Goal: Task Accomplishment & Management: Manage account settings

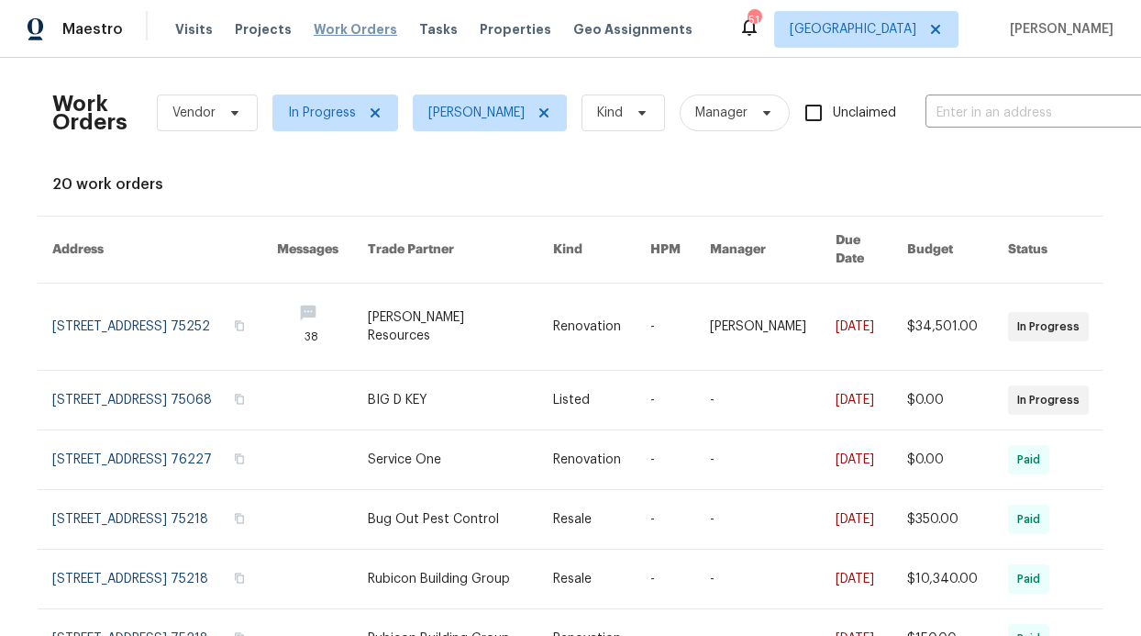
click at [351, 35] on span "Work Orders" at bounding box center [355, 29] width 83 height 18
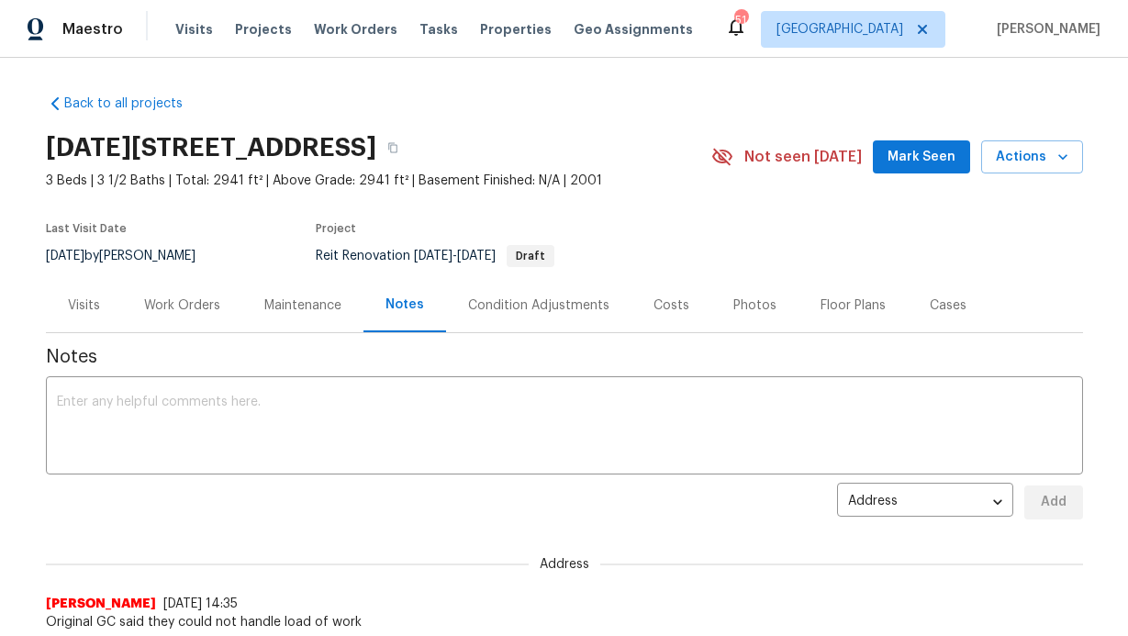
click at [305, 42] on div "Visits Projects Work Orders Tasks Properties Geo Assignments" at bounding box center [445, 29] width 540 height 37
click at [317, 33] on span "Work Orders" at bounding box center [355, 29] width 83 height 18
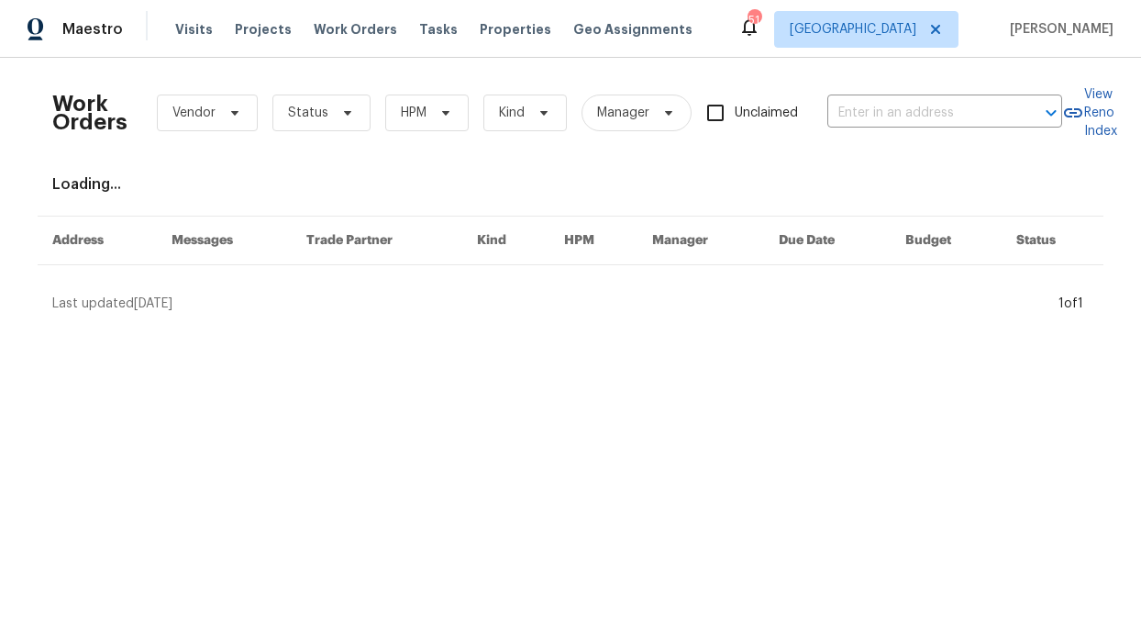
click at [341, 47] on div "Visits Projects Work Orders Tasks Properties Geo Assignments" at bounding box center [445, 29] width 540 height 37
click at [331, 36] on span "Work Orders" at bounding box center [355, 29] width 83 height 18
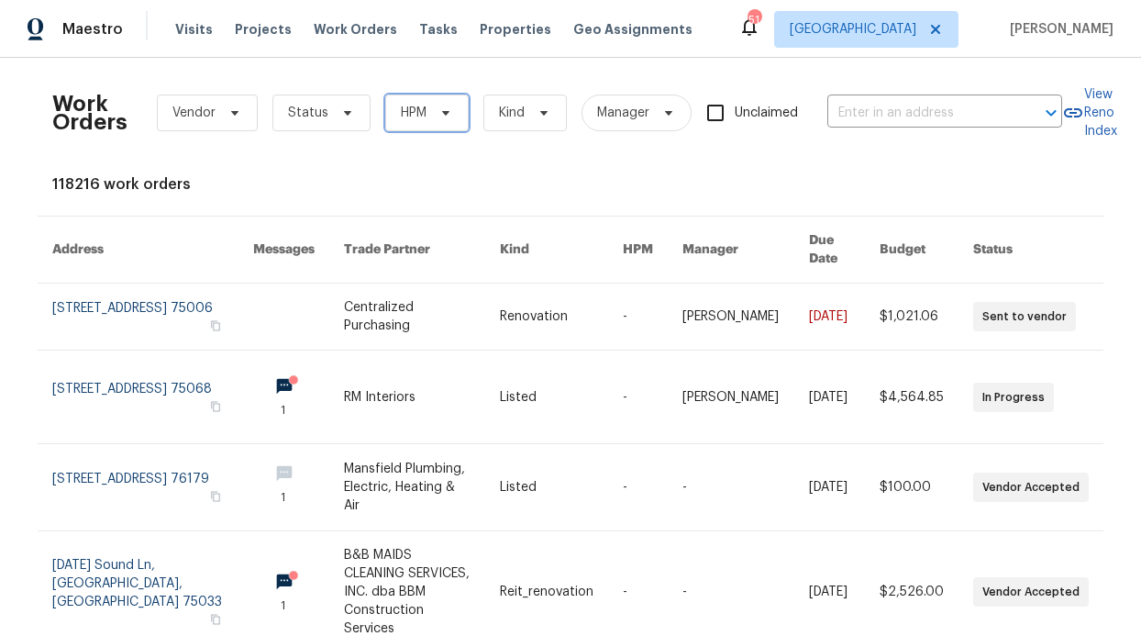
drag, startPoint x: 408, startPoint y: 114, endPoint x: 415, endPoint y: 135, distance: 22.1
click at [408, 113] on span "HPM" at bounding box center [414, 113] width 26 height 18
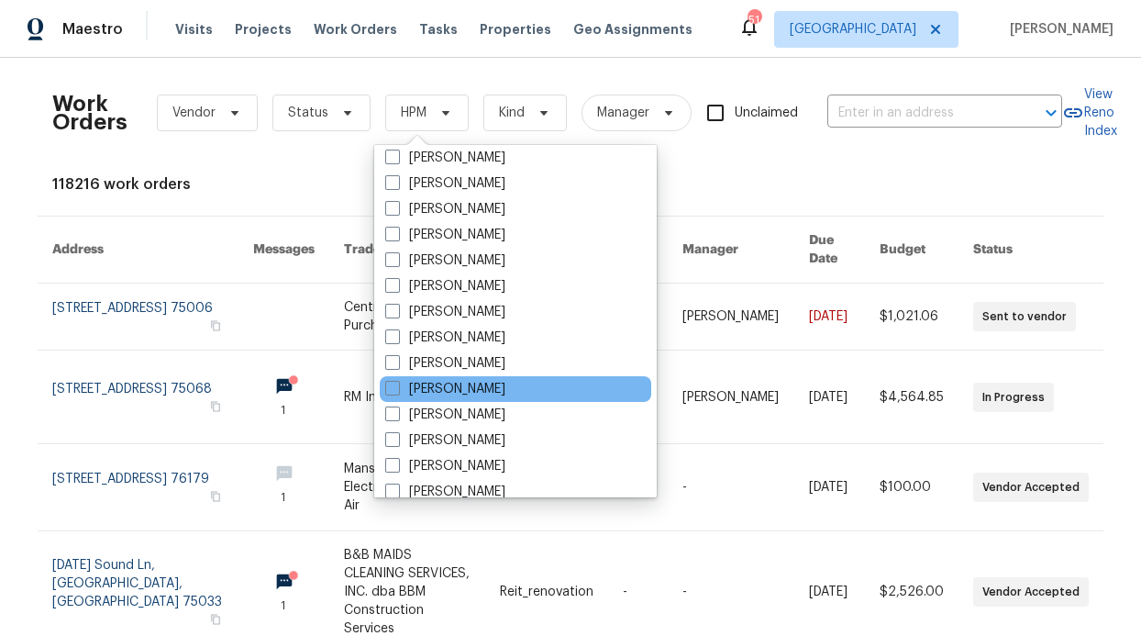
scroll to position [1024, 0]
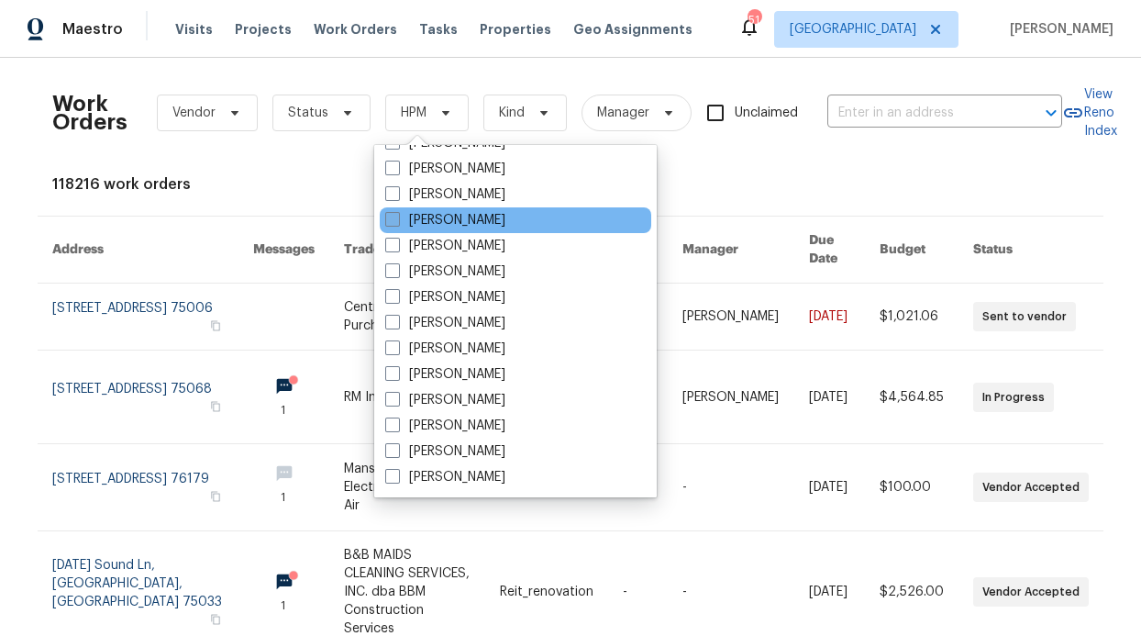
click at [453, 221] on label "[PERSON_NAME]" at bounding box center [445, 220] width 120 height 18
click at [397, 221] on input "[PERSON_NAME]" at bounding box center [391, 217] width 12 height 12
checkbox input "true"
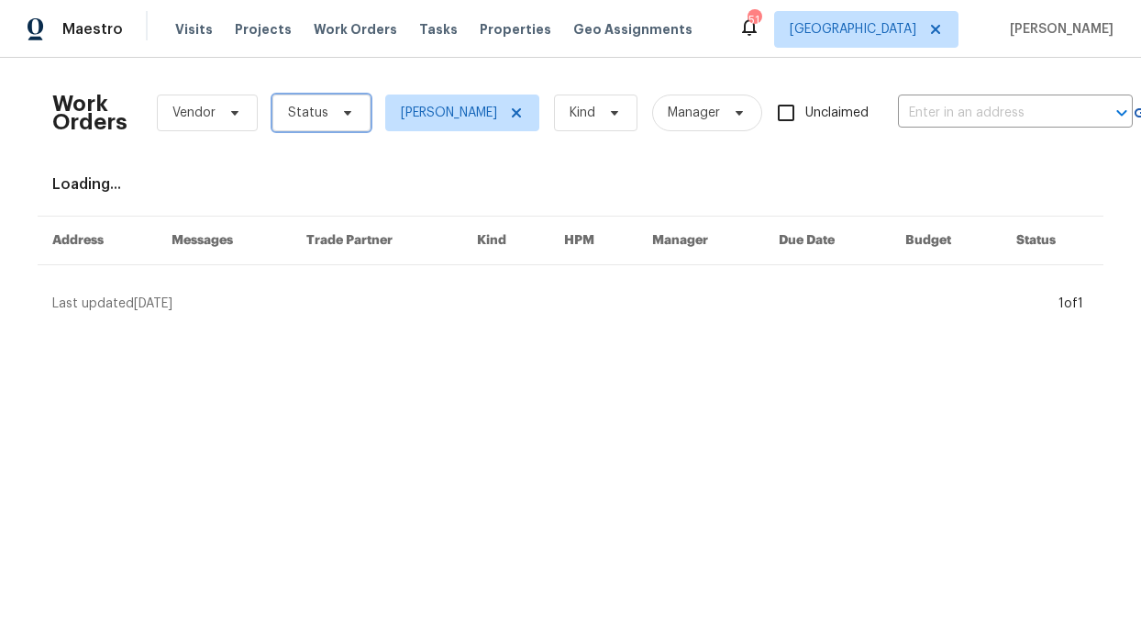
click at [311, 129] on span "Status" at bounding box center [322, 113] width 98 height 37
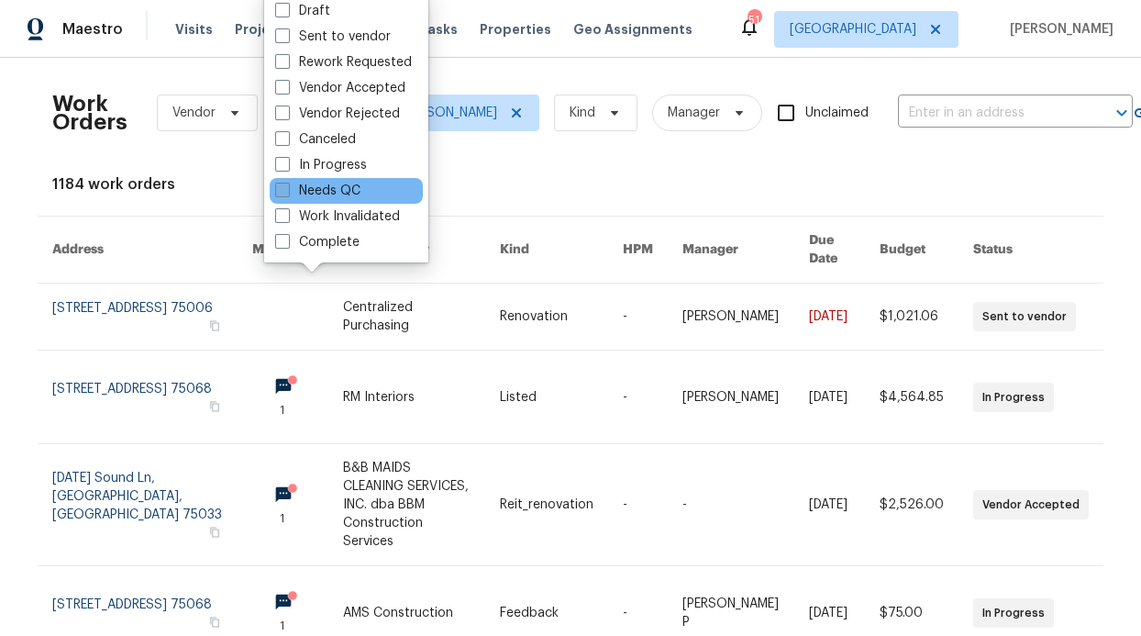
click at [342, 193] on label "Needs QC" at bounding box center [317, 191] width 85 height 18
click at [287, 193] on input "Needs QC" at bounding box center [281, 188] width 12 height 12
checkbox input "true"
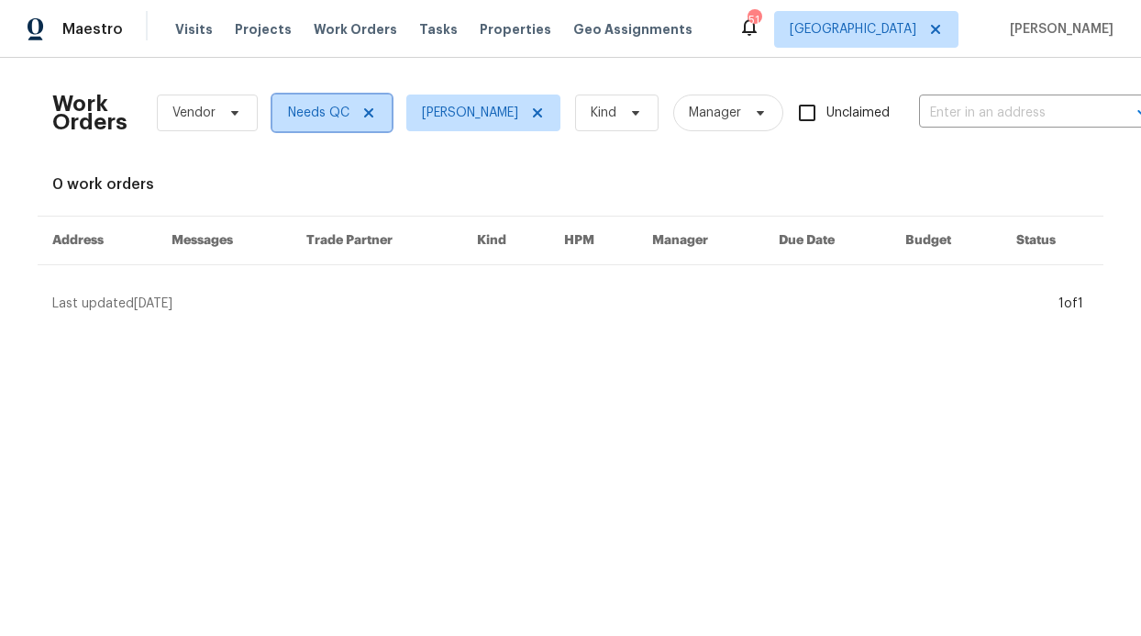
click at [364, 113] on icon at bounding box center [368, 112] width 9 height 9
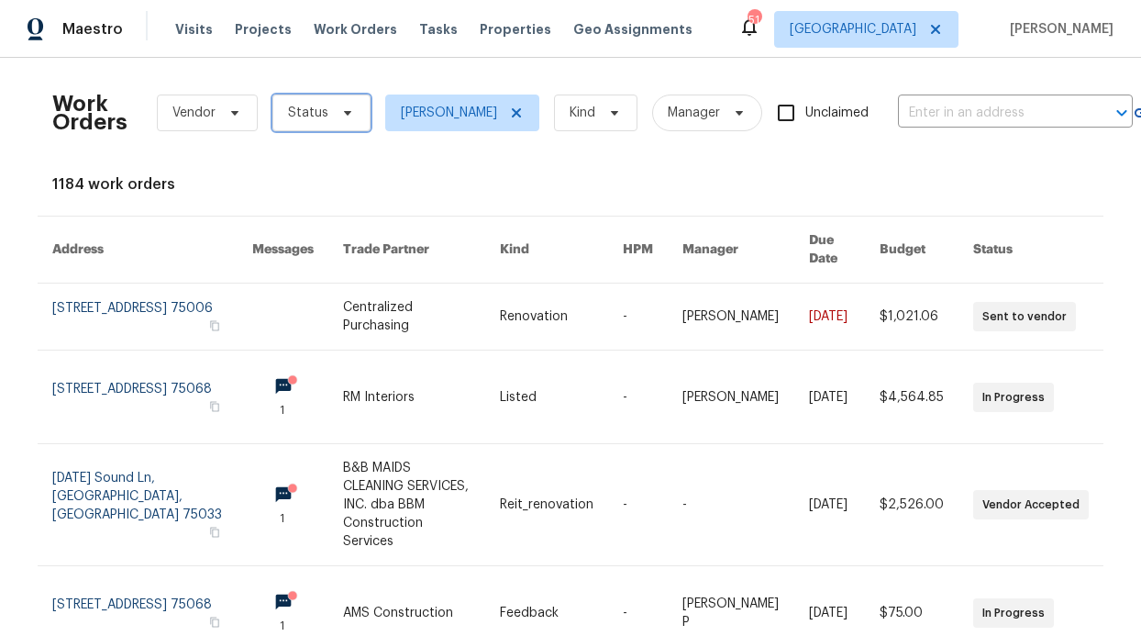
click at [344, 121] on span "Status" at bounding box center [322, 113] width 98 height 37
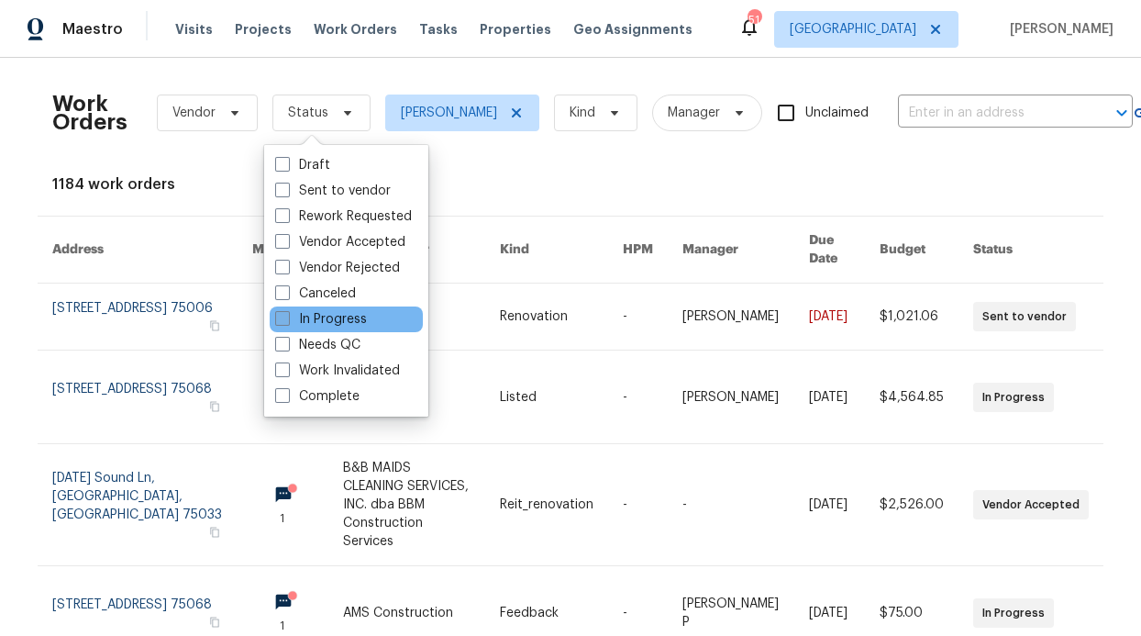
click at [345, 325] on label "In Progress" at bounding box center [321, 319] width 92 height 18
click at [287, 322] on input "In Progress" at bounding box center [281, 316] width 12 height 12
checkbox input "true"
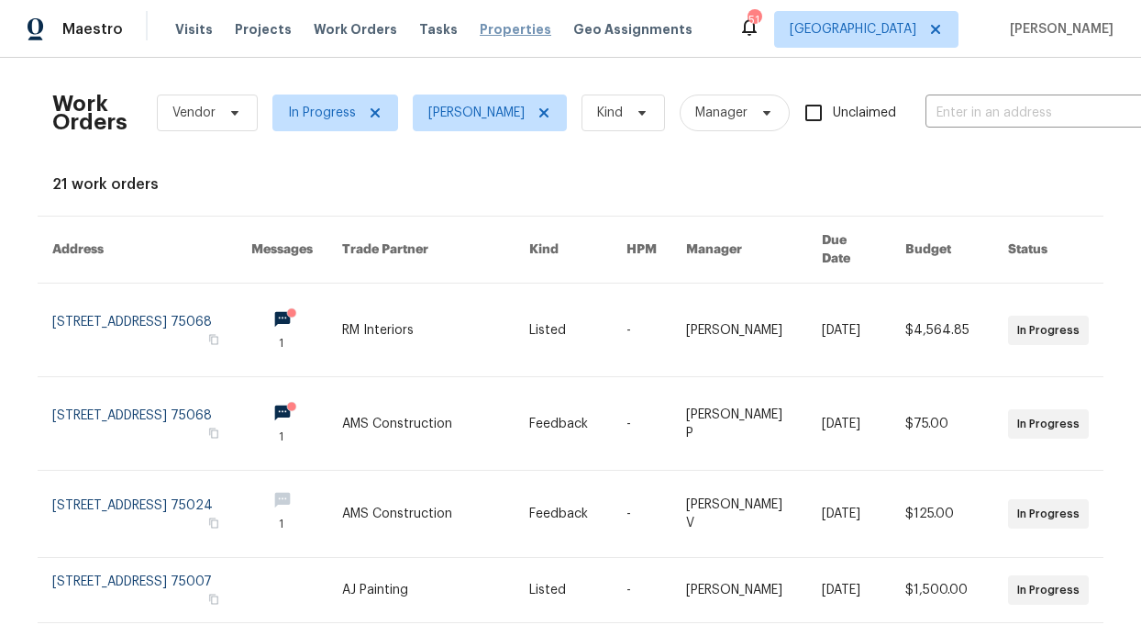
click at [480, 31] on span "Properties" at bounding box center [516, 29] width 72 height 18
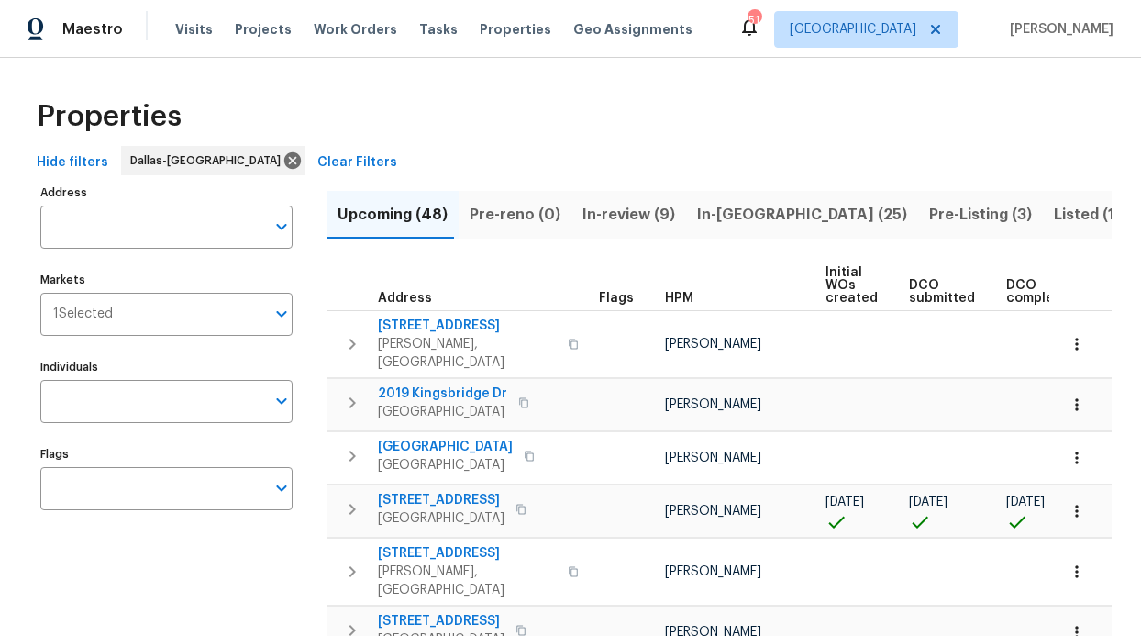
click at [631, 228] on button "In-review (9)" at bounding box center [629, 215] width 115 height 48
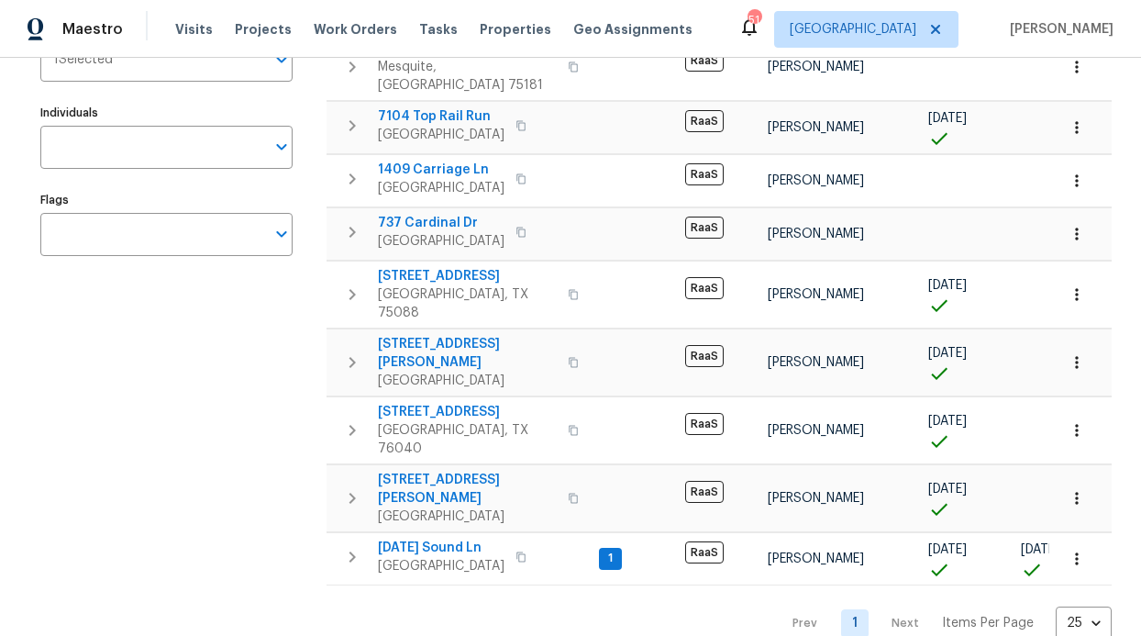
scroll to position [255, 0]
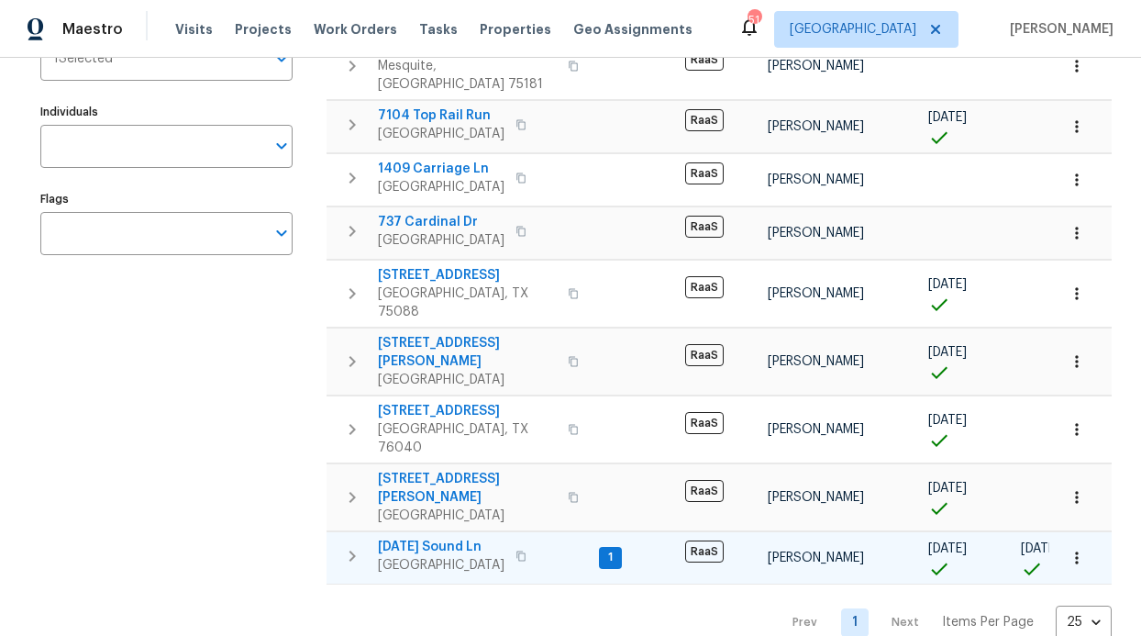
click at [604, 550] on span "1" at bounding box center [610, 558] width 19 height 16
click at [598, 531] on td "1" at bounding box center [635, 557] width 86 height 52
click at [490, 538] on span "2503 April Sound Ln" at bounding box center [441, 547] width 127 height 18
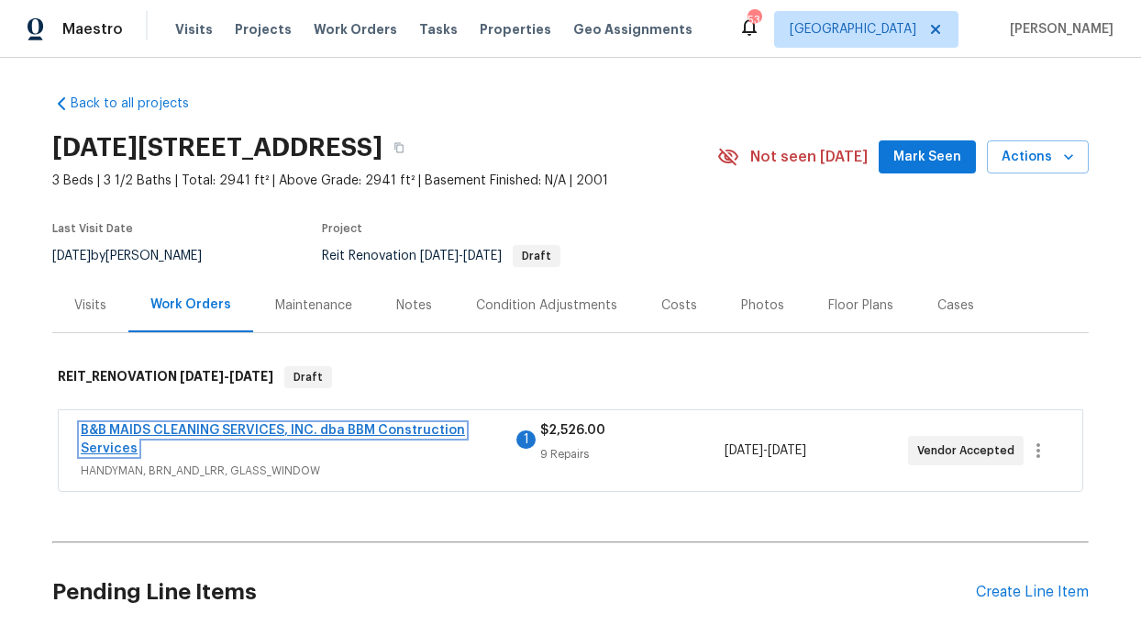
click at [425, 434] on link "B&B MAIDS CLEANING SERVICES, INC. dba BBM Construction Services" at bounding box center [273, 439] width 384 height 31
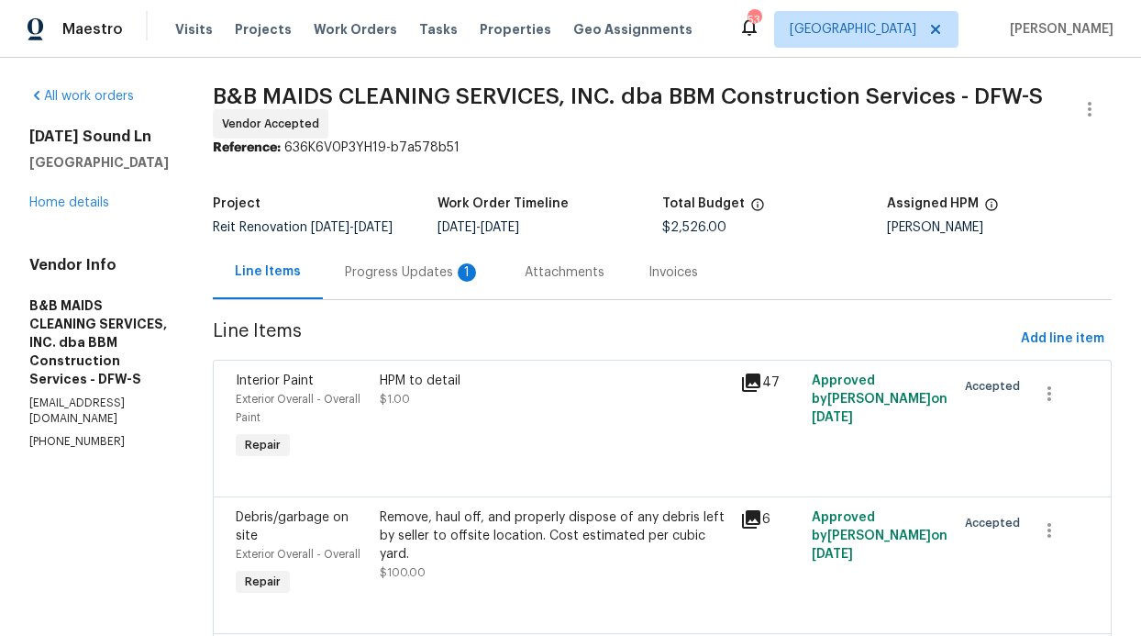
click at [476, 279] on div "1" at bounding box center [467, 272] width 18 height 18
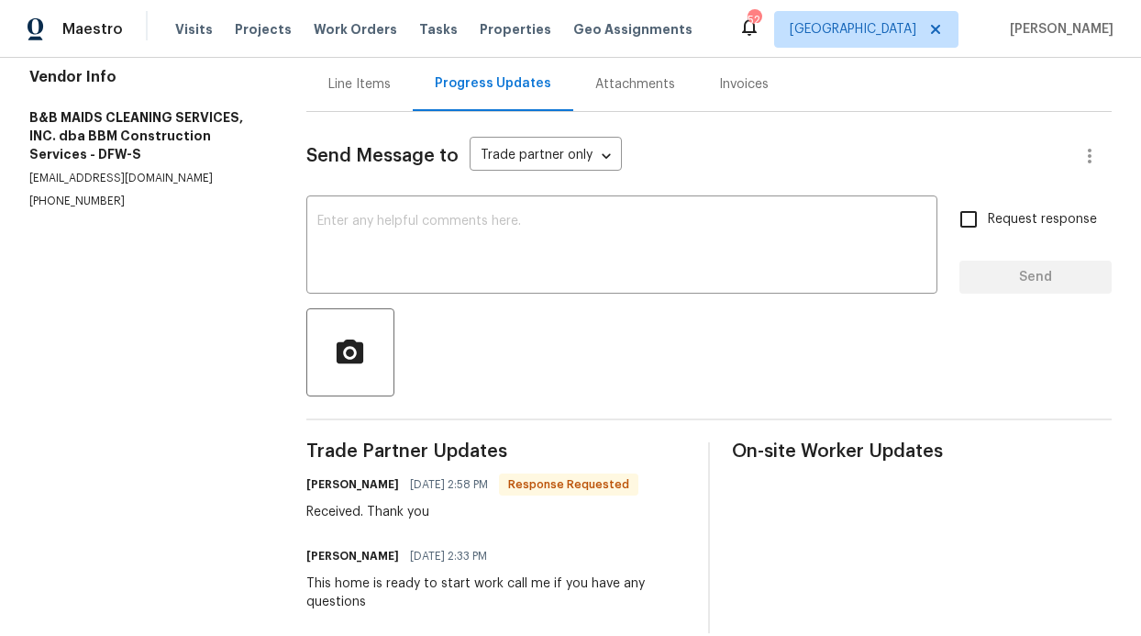
scroll to position [240, 0]
